Goal: Use online tool/utility: Utilize a website feature to perform a specific function

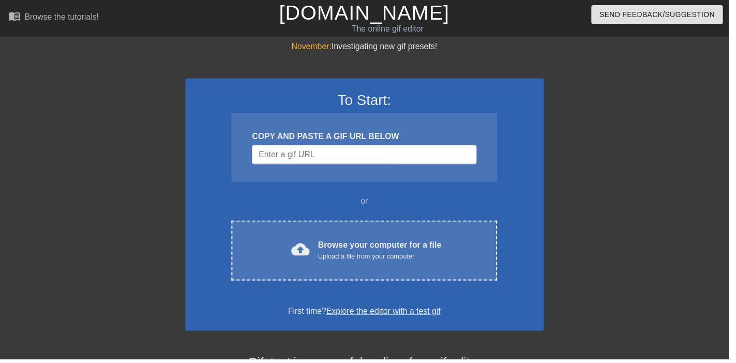
click at [415, 251] on div "Browse your computer for a file Upload a file from your computer" at bounding box center [383, 253] width 125 height 23
click at [291, 253] on div "cloud_upload Browse your computer for a file Upload a file from your computer" at bounding box center [368, 253] width 225 height 23
click at [371, 247] on div "Browse your computer for a file Upload a file from your computer" at bounding box center [383, 253] width 125 height 23
click at [413, 250] on div "Browse your computer for a file Upload a file from your computer" at bounding box center [383, 253] width 125 height 23
click at [393, 237] on div "cloud_upload Browse your computer for a file Upload a file from your computer C…" at bounding box center [368, 253] width 268 height 61
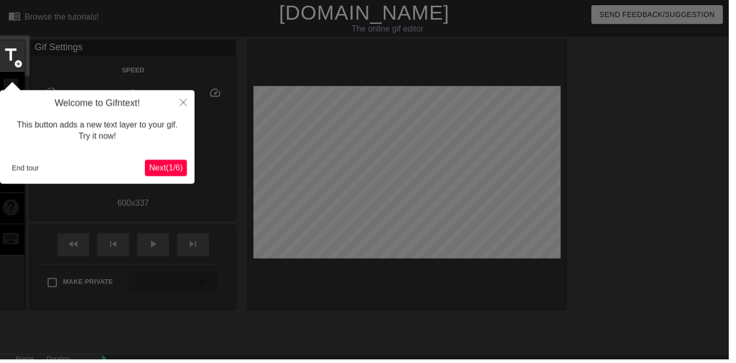
scroll to position [25, 0]
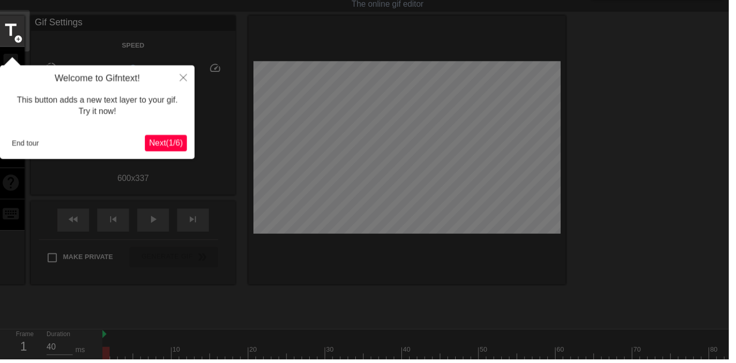
click at [14, 157] on div "Welcome to Gifntext! This button adds a new text layer to your gif. Try it now!…" at bounding box center [98, 113] width 197 height 95
click at [24, 127] on div "This button adds a new text layer to your gif. Try it now!" at bounding box center [98, 107] width 181 height 44
click at [18, 142] on button "End tour" at bounding box center [26, 145] width 36 height 16
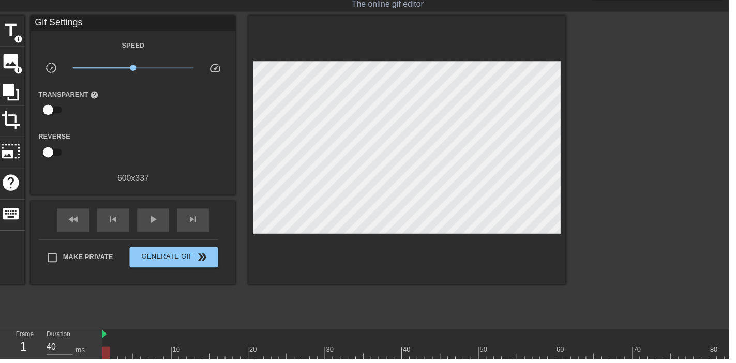
click at [12, 57] on span "image" at bounding box center [11, 62] width 20 height 20
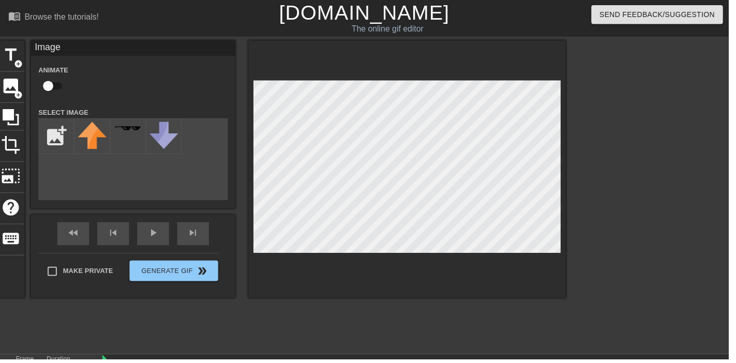
click at [61, 83] on input "checkbox" at bounding box center [48, 87] width 59 height 20
checkbox input "true"
click at [54, 132] on input "file" at bounding box center [56, 137] width 35 height 35
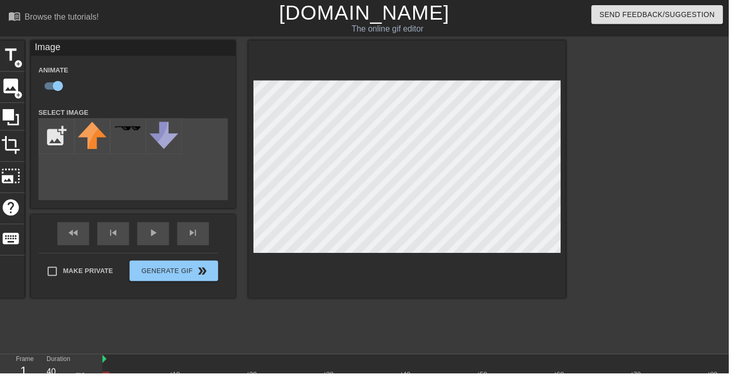
type input "C:\fakepath\perspective-corrected.png"
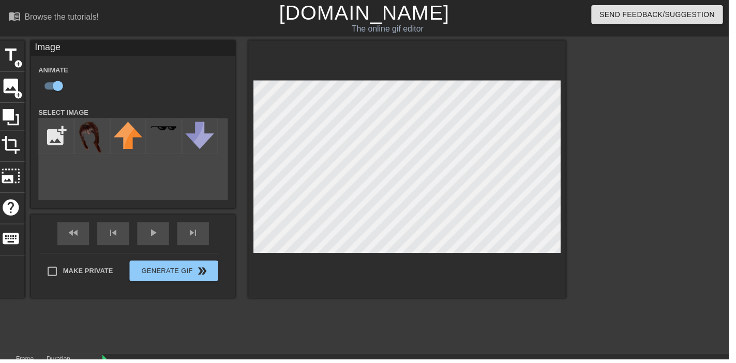
click at [96, 138] on img at bounding box center [93, 138] width 29 height 31
click at [152, 230] on div "fast_rewind skip_previous play_arrow skip_next" at bounding box center [134, 236] width 169 height 39
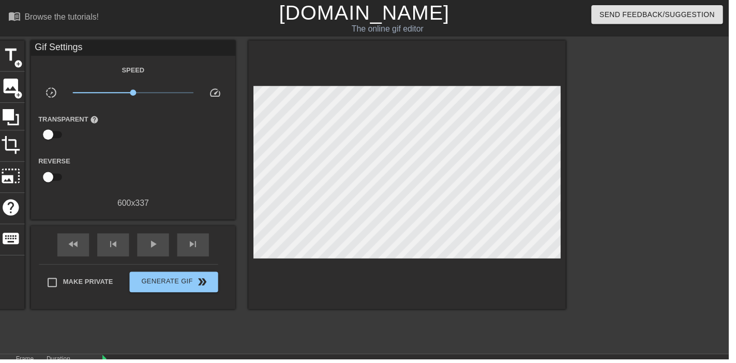
click at [165, 239] on div "play_arrow" at bounding box center [155, 247] width 32 height 23
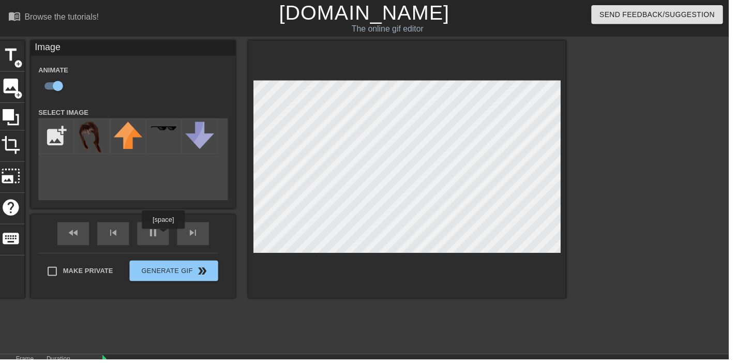
click at [165, 229] on div "fast_rewind skip_previous pause skip_next" at bounding box center [134, 236] width 169 height 39
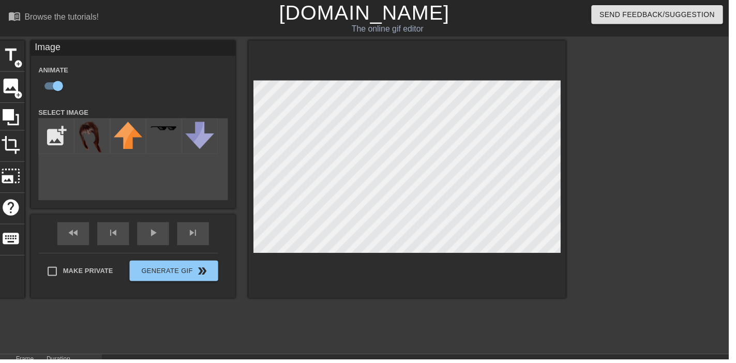
scroll to position [0, 533]
click at [157, 234] on div "fast_rewind skip_previous play_arrow skip_next" at bounding box center [134, 236] width 169 height 39
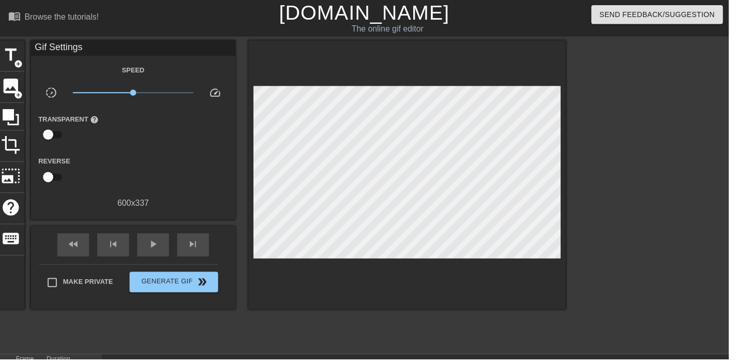
scroll to position [0, 0]
click at [162, 247] on div "play_arrow" at bounding box center [155, 247] width 32 height 23
click at [161, 247] on div "pause" at bounding box center [155, 247] width 32 height 23
click at [159, 243] on span "play_arrow" at bounding box center [154, 247] width 12 height 12
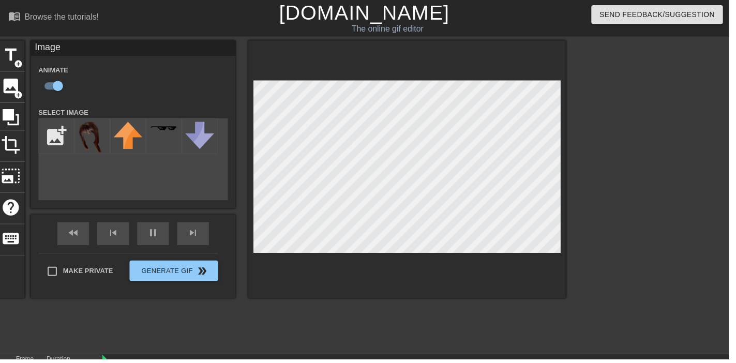
type input "40"
click at [166, 239] on div "pause" at bounding box center [155, 236] width 32 height 23
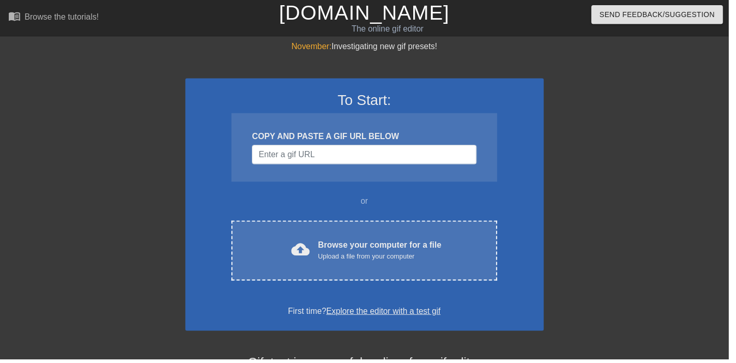
click at [424, 260] on div "Upload a file from your computer" at bounding box center [383, 259] width 125 height 10
click at [369, 252] on div "Browse your computer for a file Upload a file from your computer" at bounding box center [383, 253] width 125 height 23
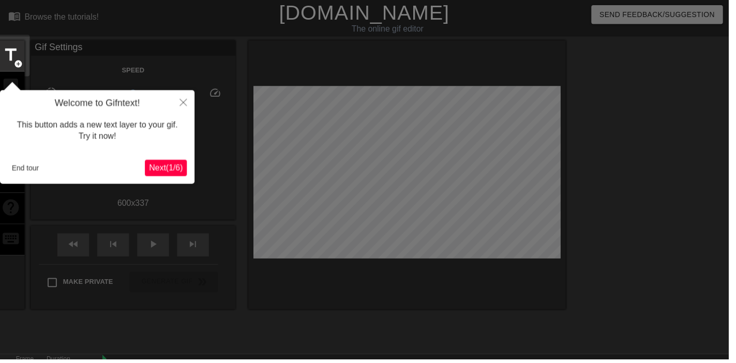
scroll to position [25, 0]
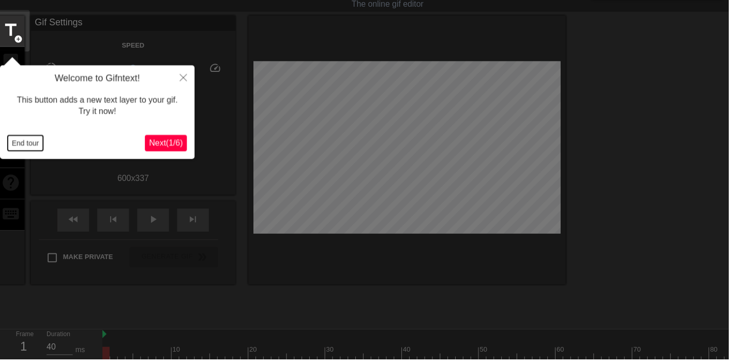
click at [38, 146] on button "End tour" at bounding box center [26, 145] width 36 height 16
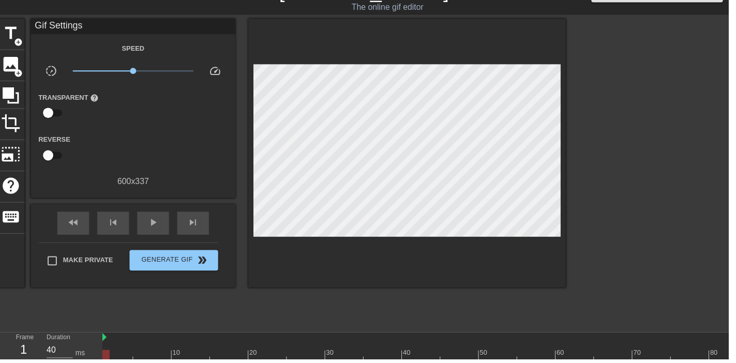
scroll to position [0, 0]
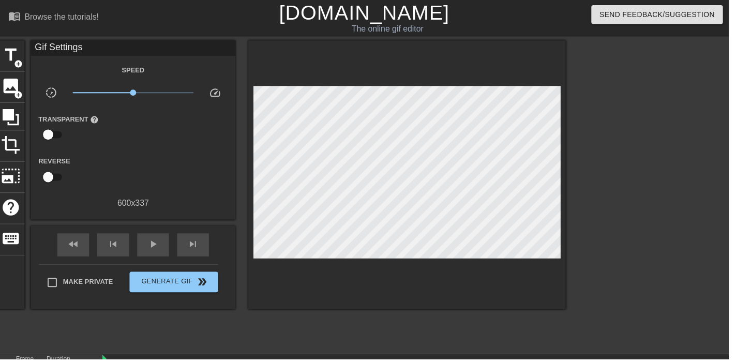
click at [7, 81] on span "image" at bounding box center [11, 87] width 20 height 20
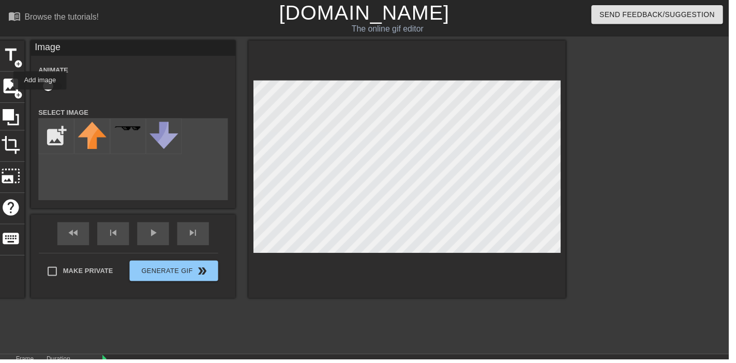
click at [47, 79] on input "checkbox" at bounding box center [48, 87] width 59 height 20
click at [56, 85] on input "checkbox" at bounding box center [58, 87] width 59 height 20
click at [58, 84] on input "checkbox" at bounding box center [48, 87] width 59 height 20
checkbox input "true"
click at [51, 133] on input "file" at bounding box center [56, 137] width 35 height 35
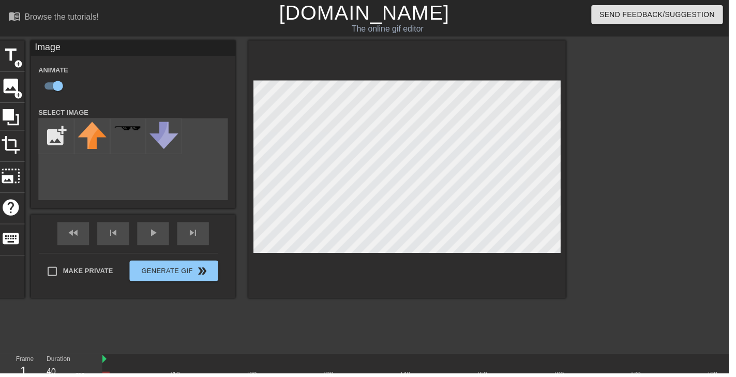
type input "C:\fakepath\perspective-corrected (1).png"
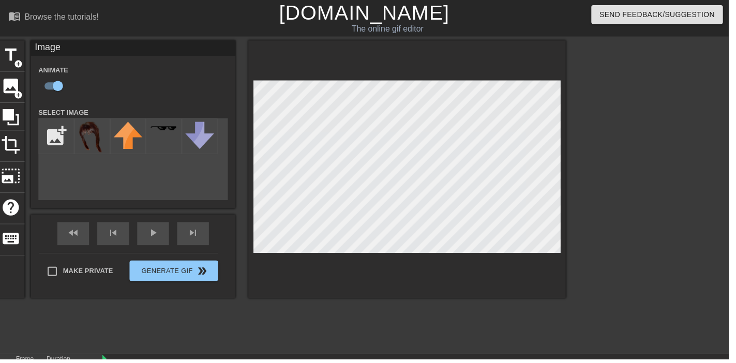
click at [88, 134] on img at bounding box center [93, 138] width 29 height 31
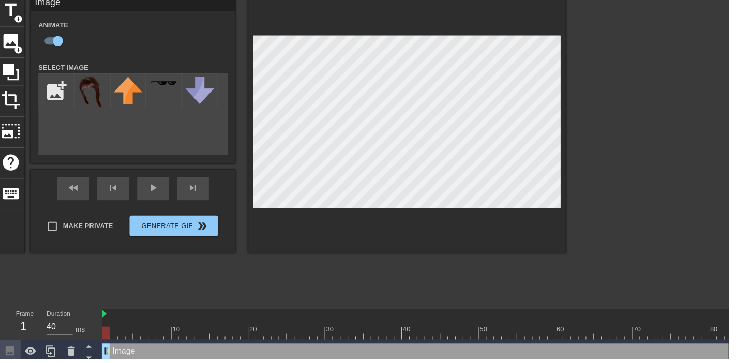
click at [71, 353] on icon at bounding box center [71, 354] width 7 height 9
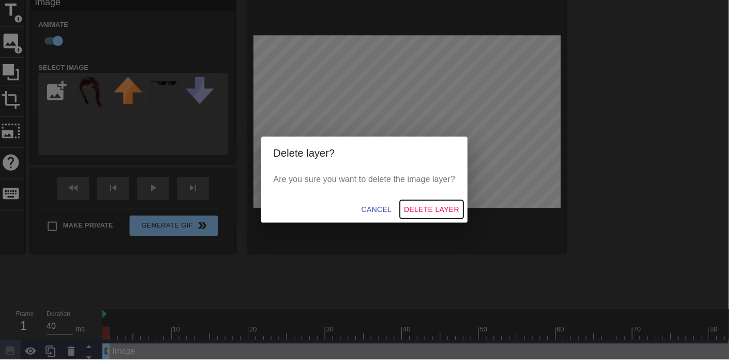
click at [446, 217] on span "Delete Layer" at bounding box center [436, 211] width 56 height 13
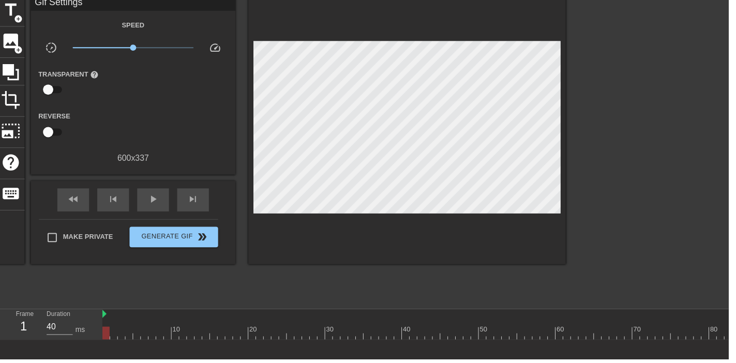
click at [11, 37] on span "image" at bounding box center [11, 42] width 20 height 20
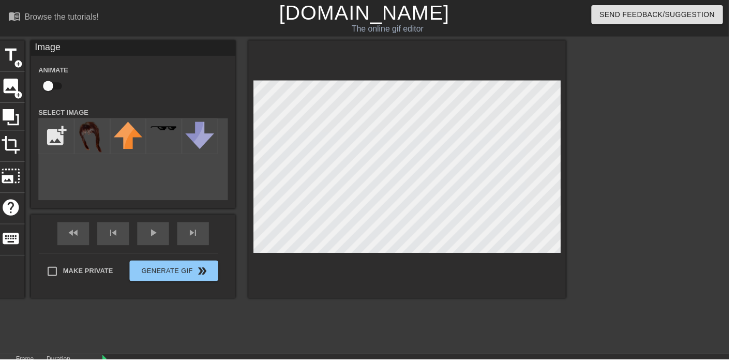
click at [52, 79] on input "checkbox" at bounding box center [48, 87] width 59 height 20
checkbox input "true"
click at [54, 131] on input "file" at bounding box center [56, 137] width 35 height 35
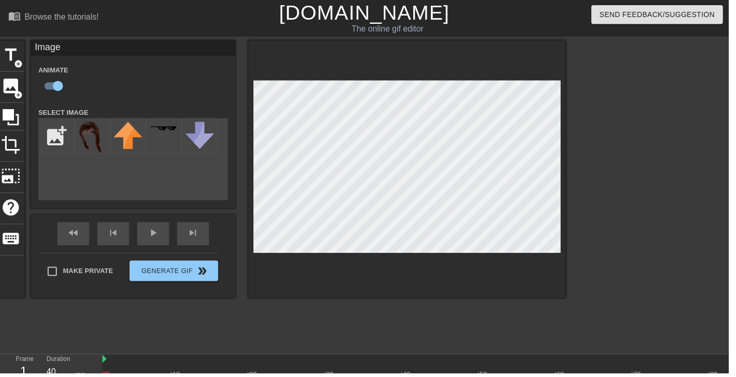
type input "C:\fakepath\perspective-corrected (1) (1).png"
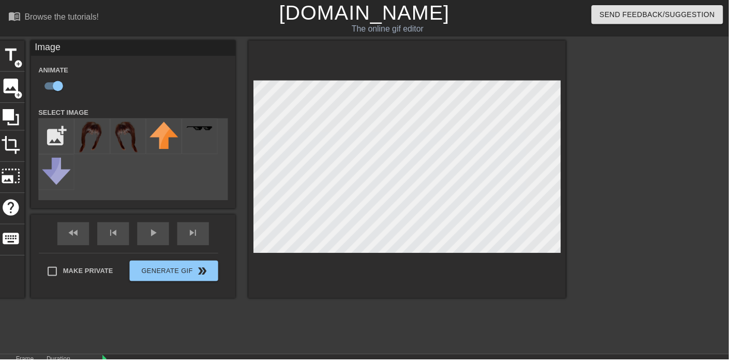
click at [95, 127] on img at bounding box center [93, 138] width 29 height 31
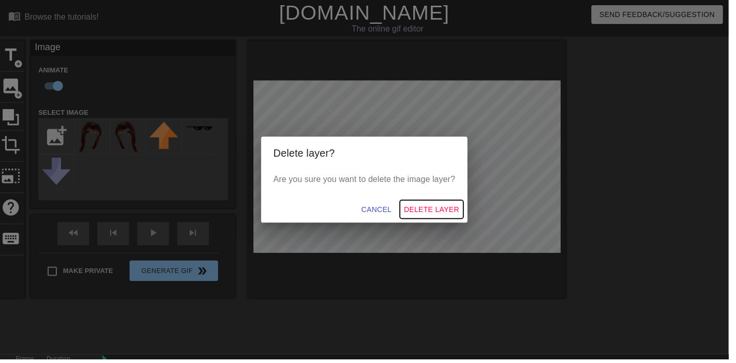
click at [434, 221] on button "Delete Layer" at bounding box center [436, 211] width 64 height 19
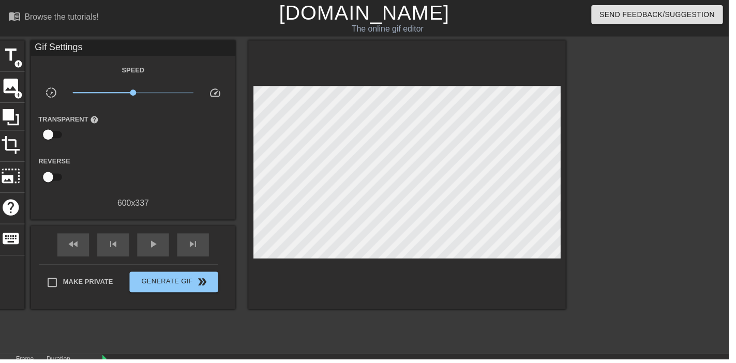
click at [17, 91] on span "image" at bounding box center [11, 87] width 20 height 20
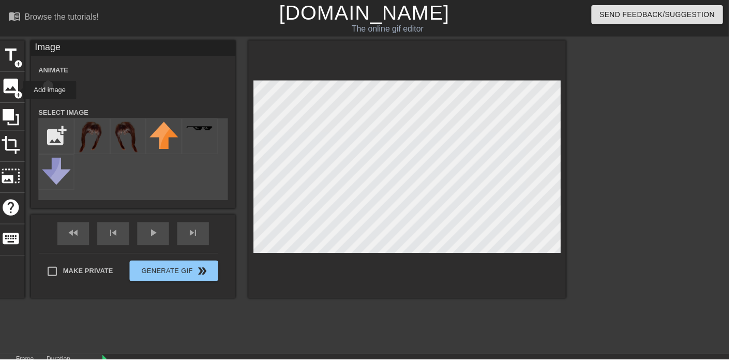
click at [121, 129] on img at bounding box center [129, 138] width 29 height 31
click at [56, 86] on input "checkbox" at bounding box center [48, 87] width 59 height 20
checkbox input "true"
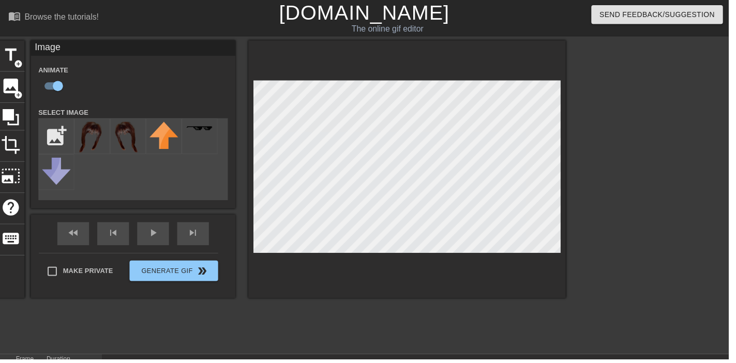
type input "40"
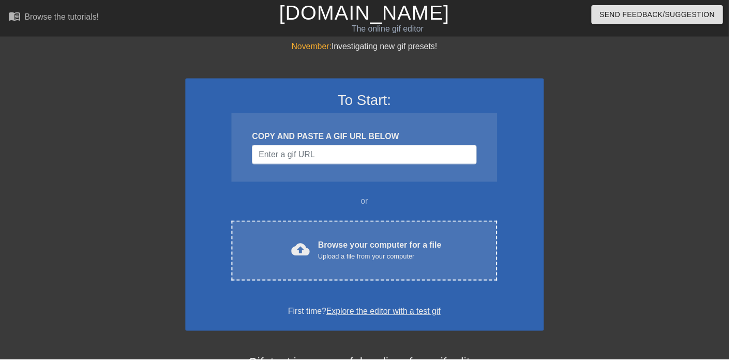
click at [438, 250] on div "Browse your computer for a file Upload a file from your computer" at bounding box center [383, 253] width 125 height 23
click at [426, 243] on div "Browse your computer for a file Upload a file from your computer" at bounding box center [383, 253] width 125 height 23
click at [356, 247] on div "Browse your computer for a file Upload a file from your computer" at bounding box center [383, 253] width 125 height 23
